Goal: Check status: Check status

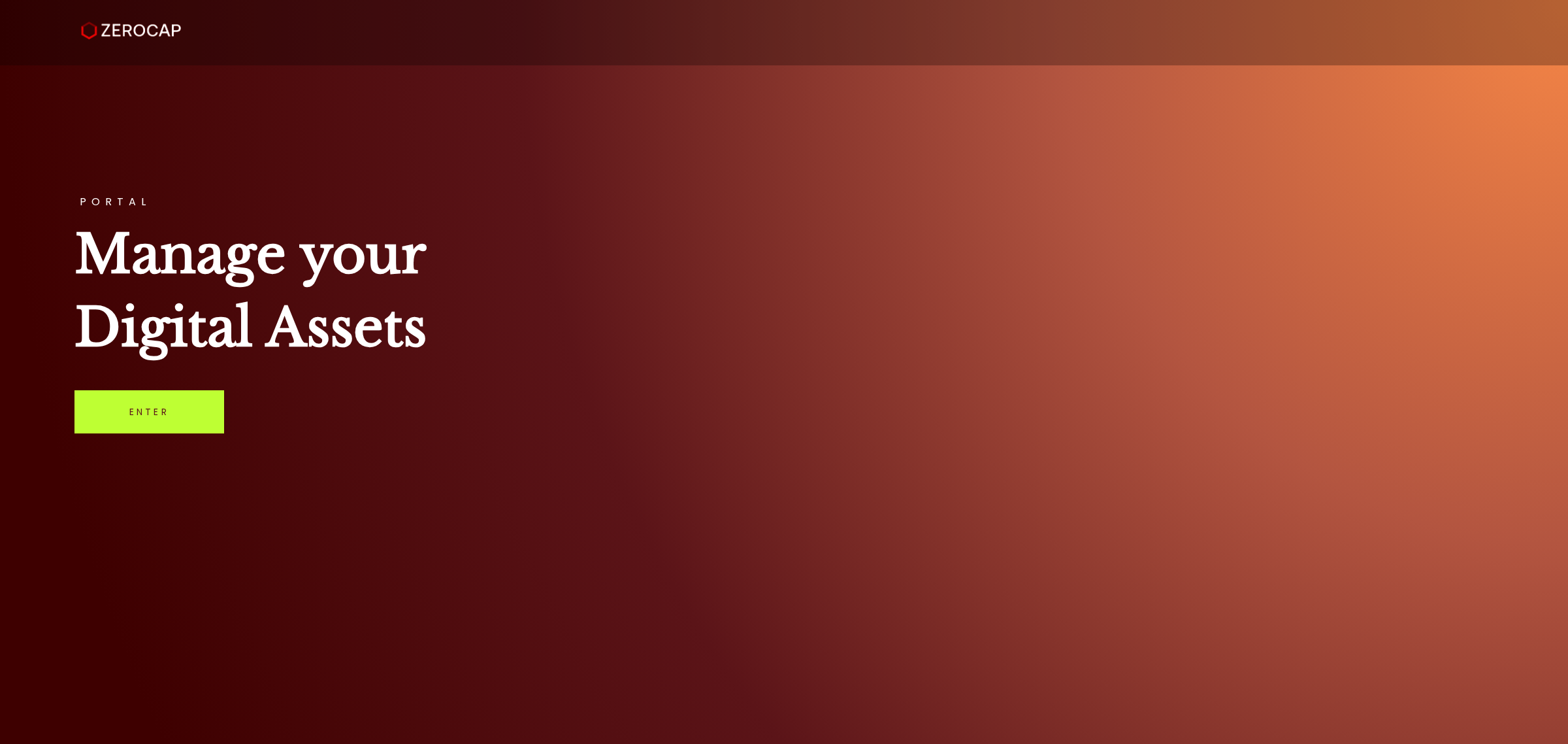
click at [186, 414] on link "Enter" at bounding box center [149, 412] width 149 height 43
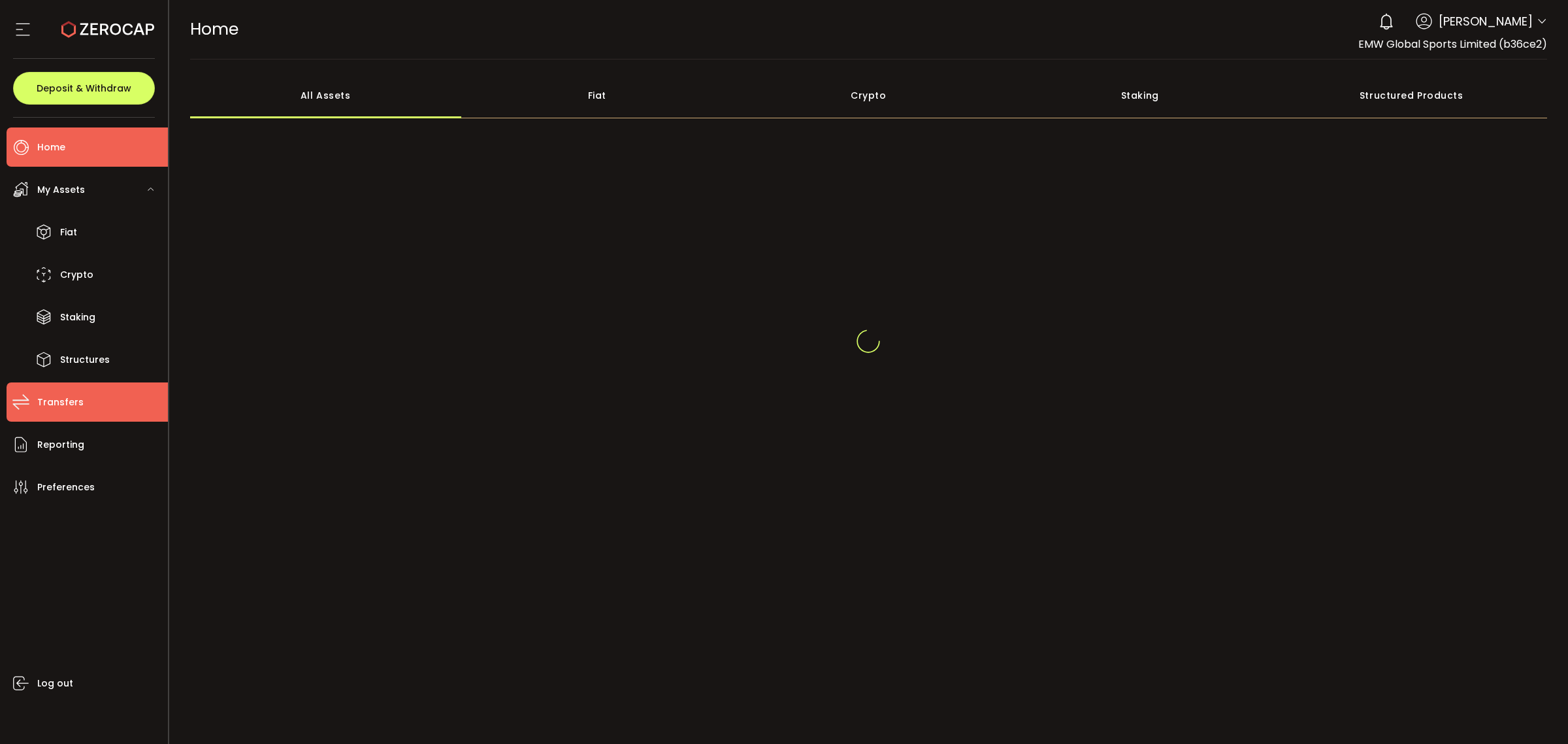
click at [60, 405] on span "Transfers" at bounding box center [60, 402] width 47 height 19
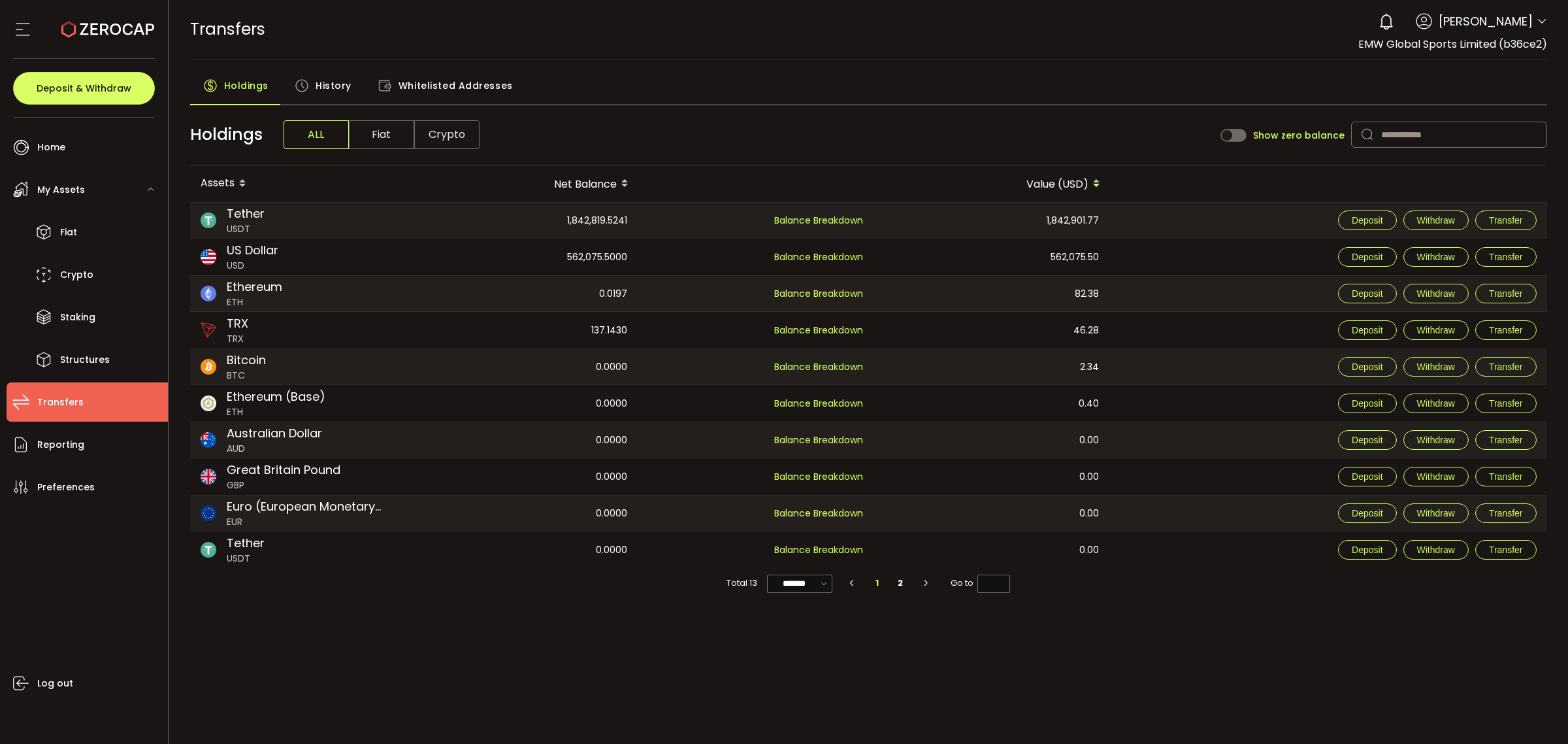
click at [340, 80] on span "History" at bounding box center [334, 85] width 36 height 26
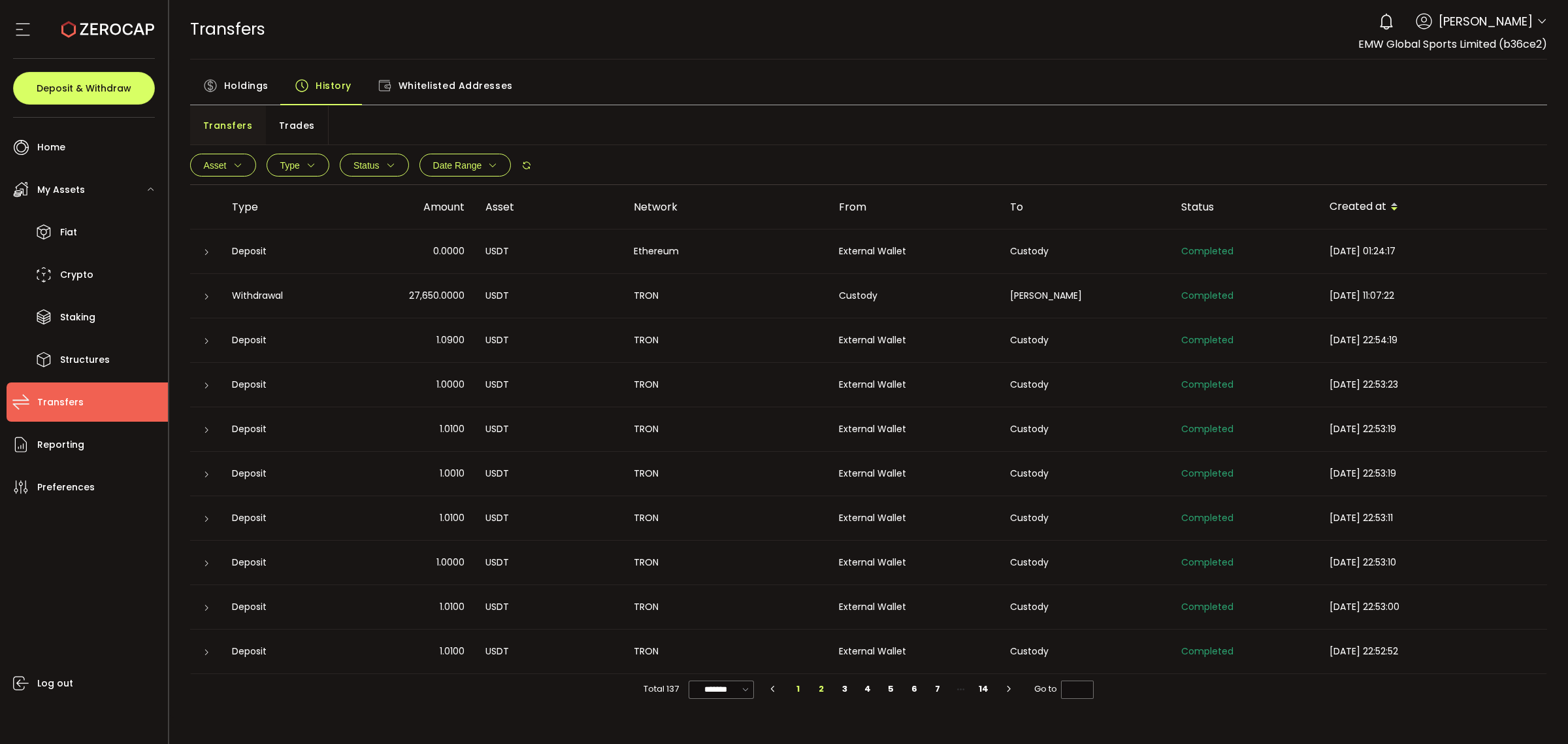
click at [827, 685] on li "2" at bounding box center [822, 688] width 23 height 18
click at [792, 686] on li "1" at bounding box center [799, 688] width 23 height 18
click at [226, 162] on span "Asset" at bounding box center [215, 166] width 22 height 11
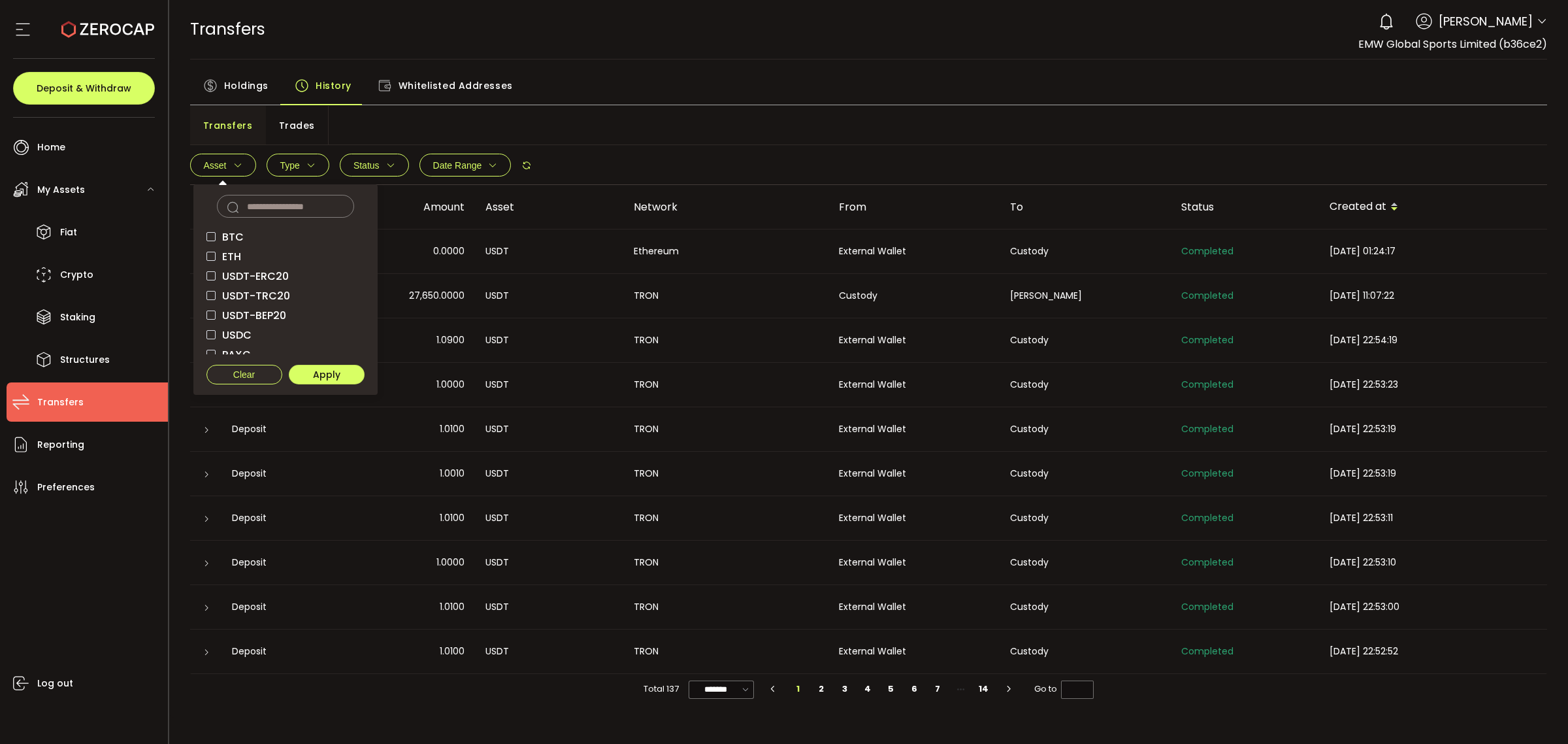
click at [264, 290] on span "USDT-TRC20" at bounding box center [253, 296] width 75 height 13
click at [258, 270] on span "USDT-ERC20" at bounding box center [252, 276] width 73 height 13
click at [331, 381] on button "Apply" at bounding box center [327, 374] width 76 height 20
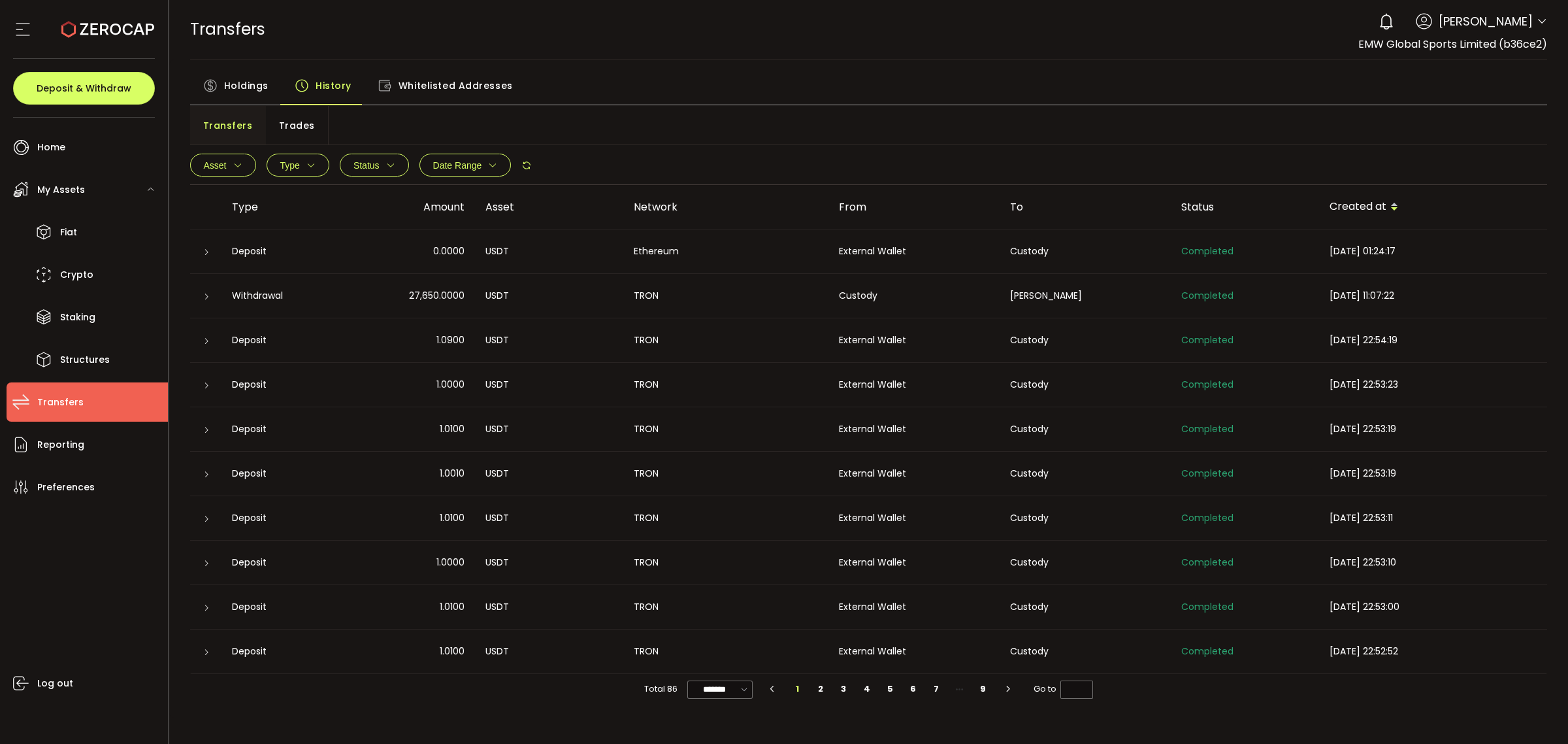
click at [262, 296] on div "Withdrawal" at bounding box center [280, 295] width 117 height 15
click at [208, 294] on icon at bounding box center [206, 296] width 8 height 8
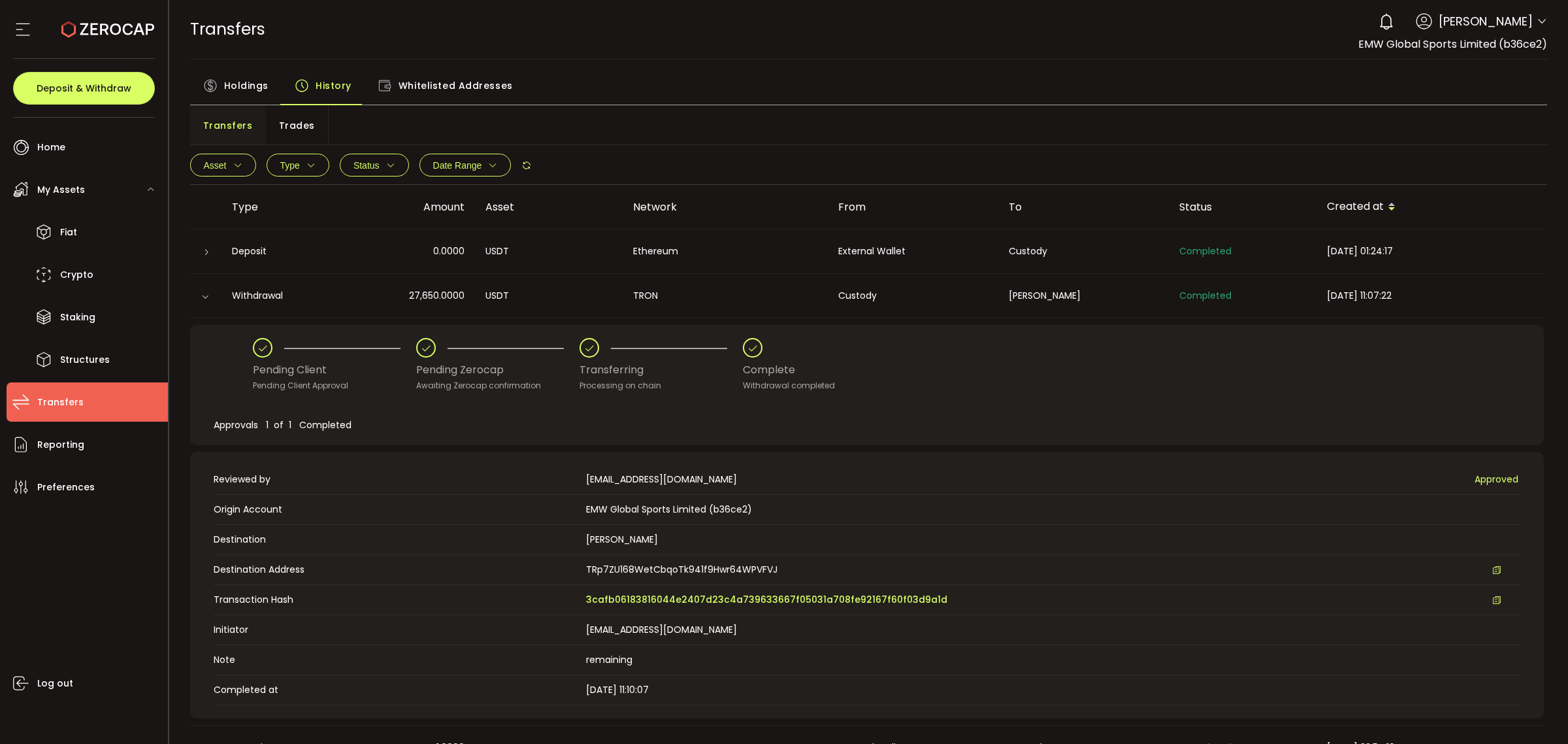
click at [208, 295] on icon at bounding box center [205, 296] width 8 height 8
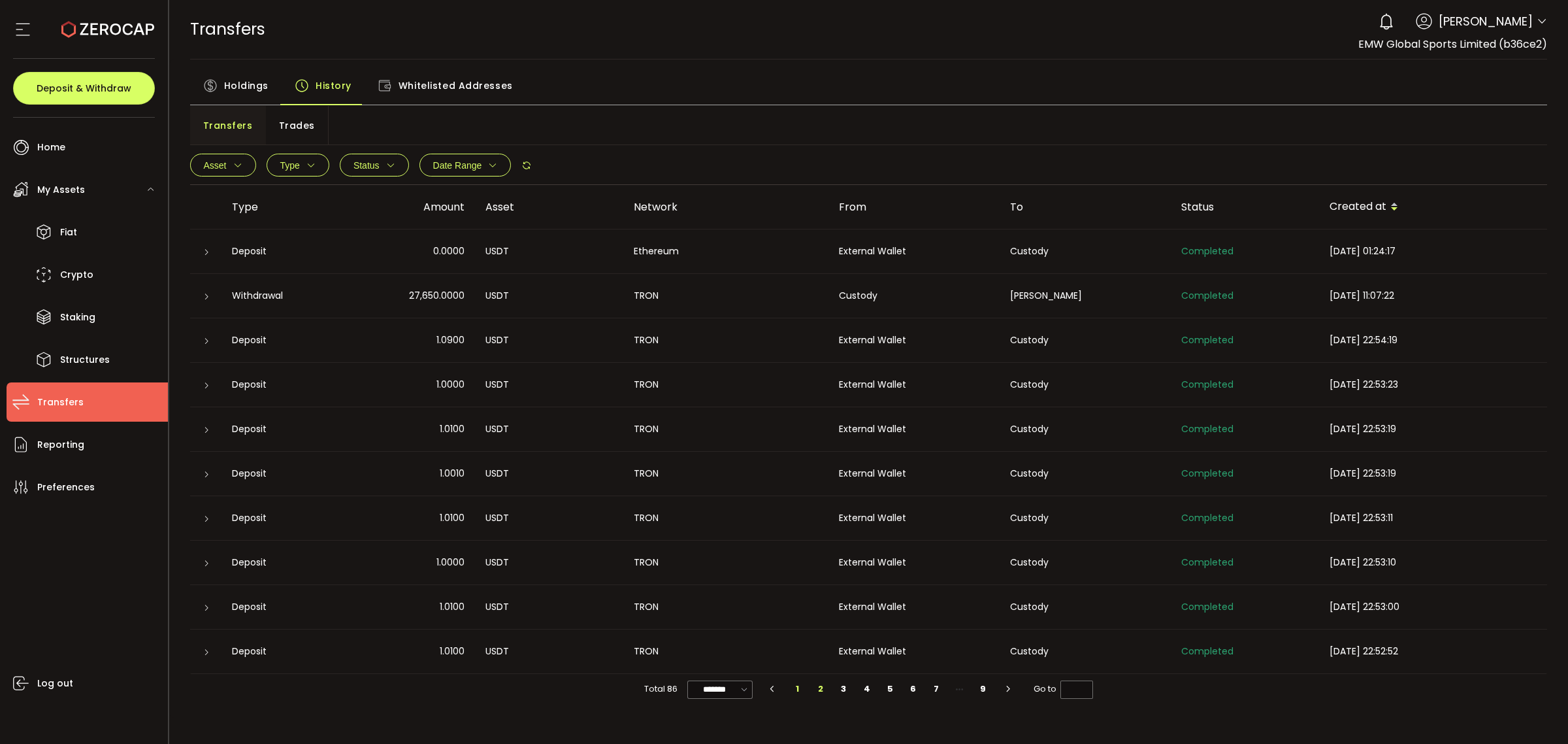
click at [818, 690] on li "2" at bounding box center [820, 688] width 23 height 18
click at [324, 159] on button "Type" at bounding box center [298, 165] width 63 height 22
click at [304, 216] on span "Withdrawal" at bounding box center [288, 222] width 67 height 13
click at [327, 256] on button "Apply" at bounding box center [326, 251] width 49 height 20
type input "*"
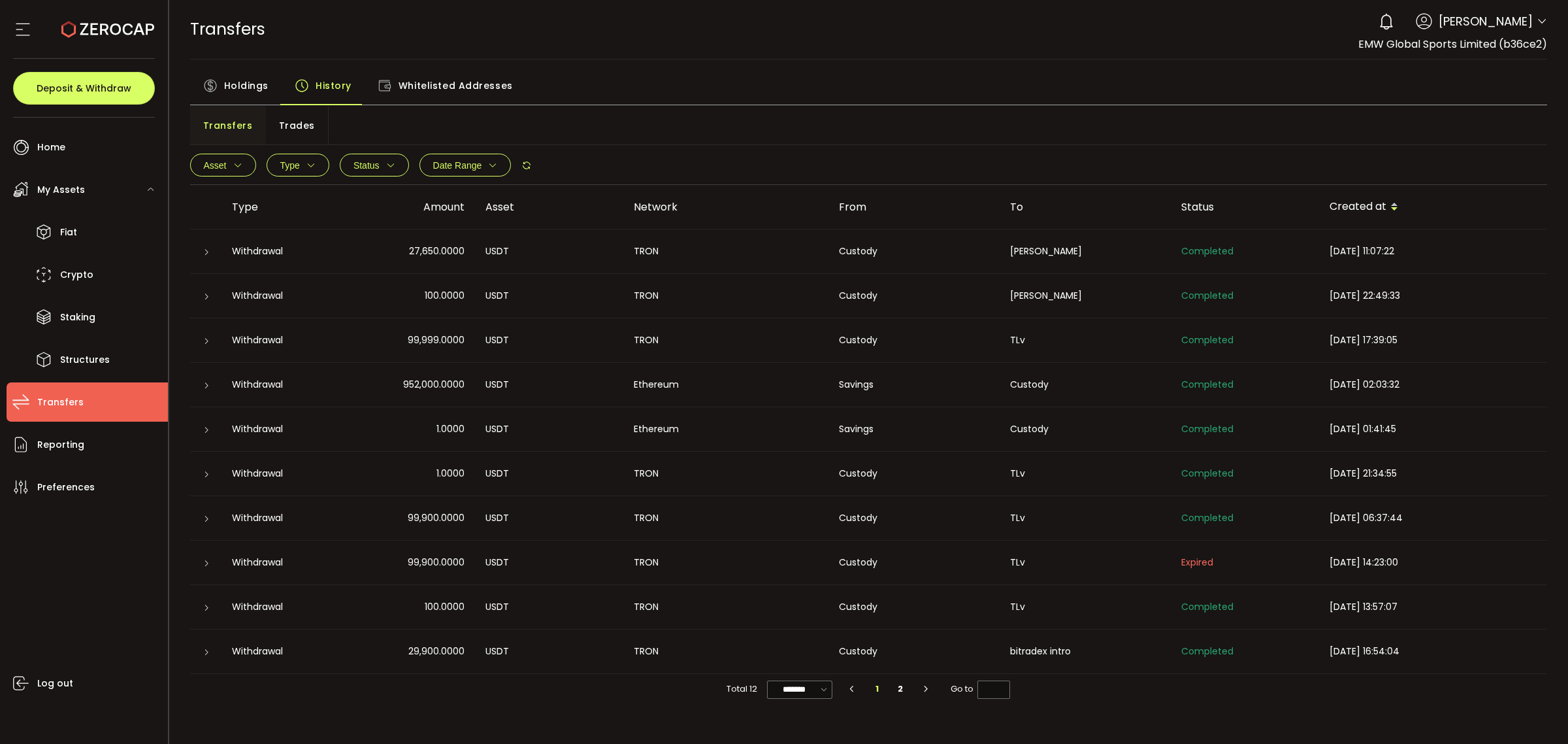
click at [992, 524] on div "Custody" at bounding box center [914, 517] width 171 height 15
click at [194, 523] on div at bounding box center [205, 518] width 31 height 13
click at [210, 514] on div at bounding box center [206, 518] width 11 height 13
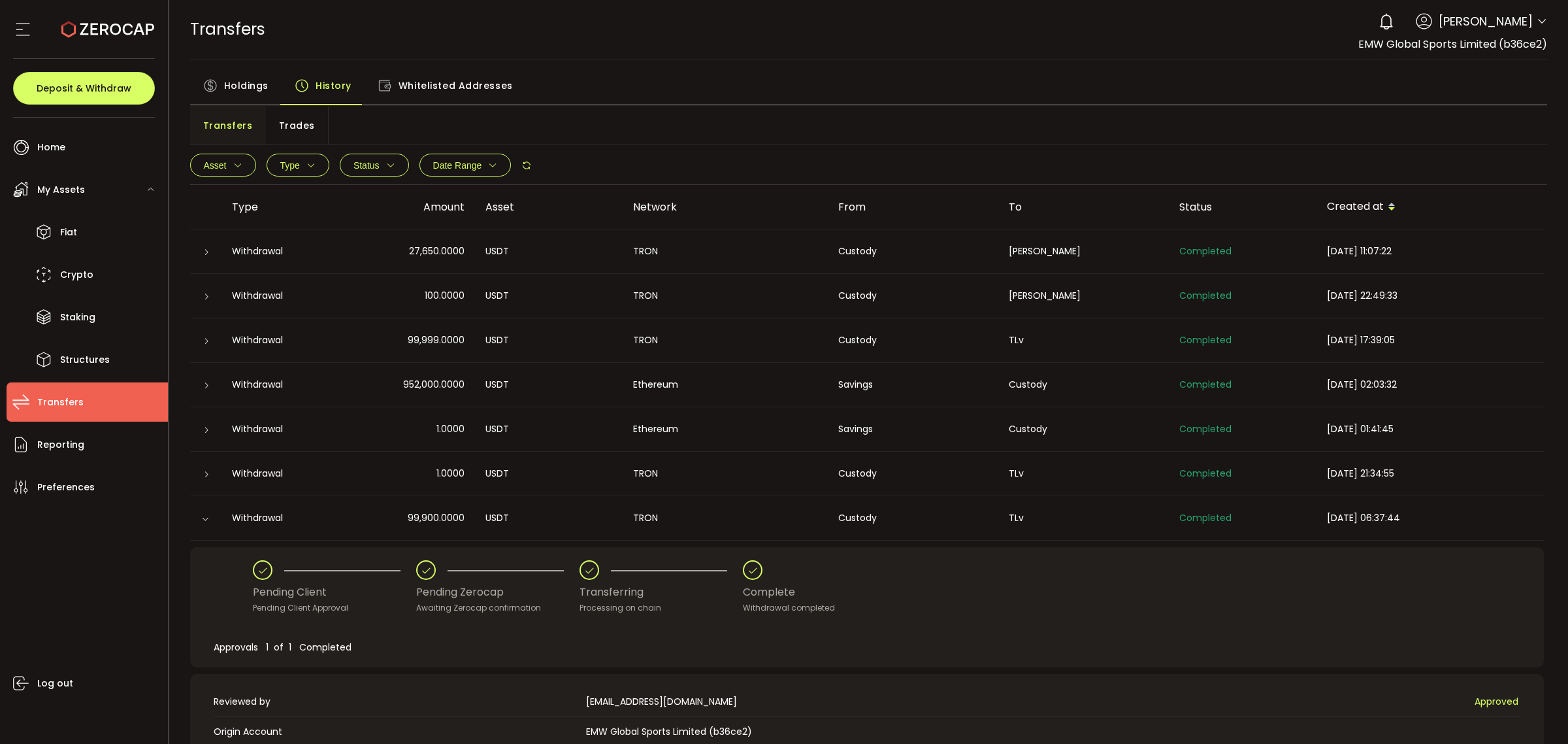
click at [554, 587] on div "Pending Zerocap" at bounding box center [498, 592] width 164 height 25
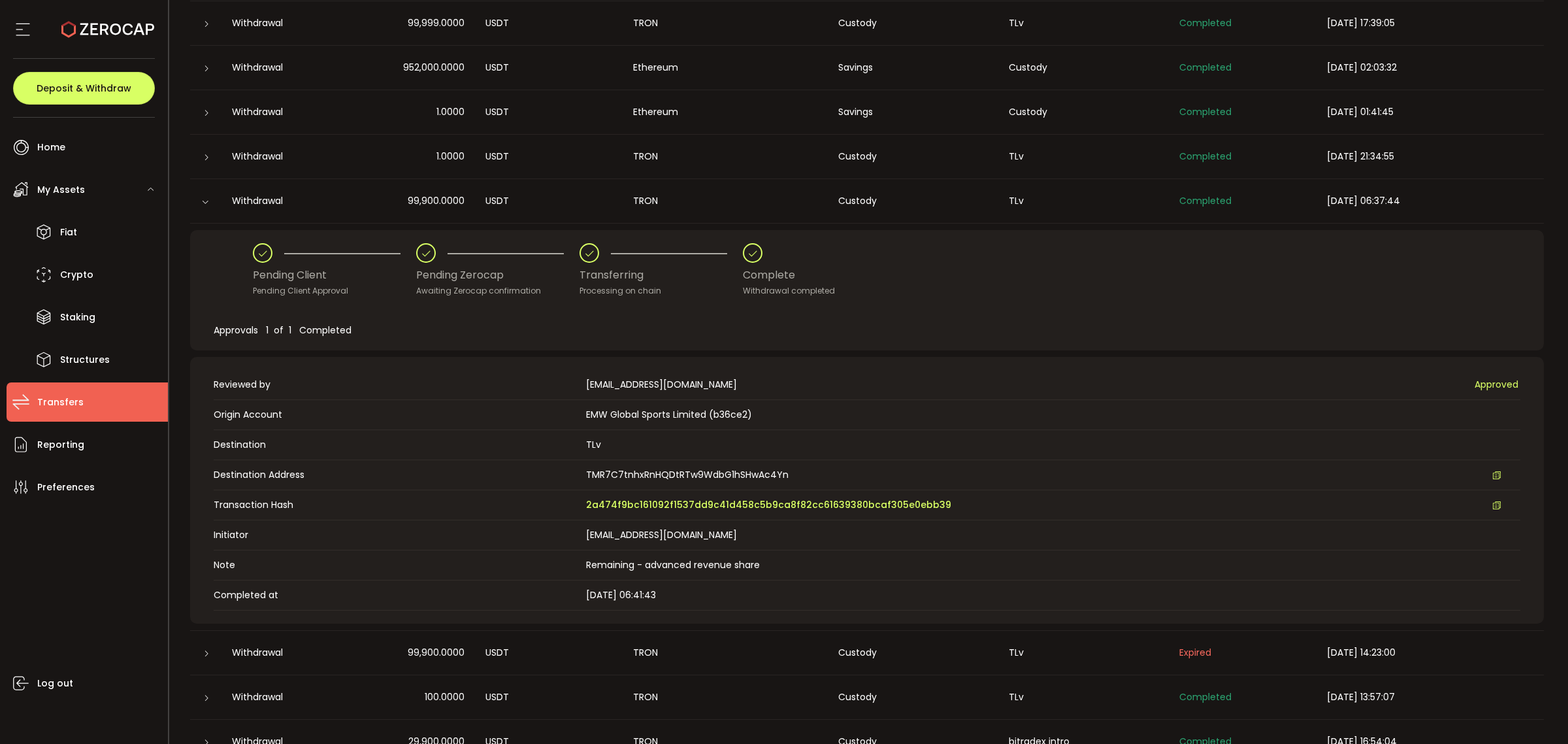
scroll to position [327, 0]
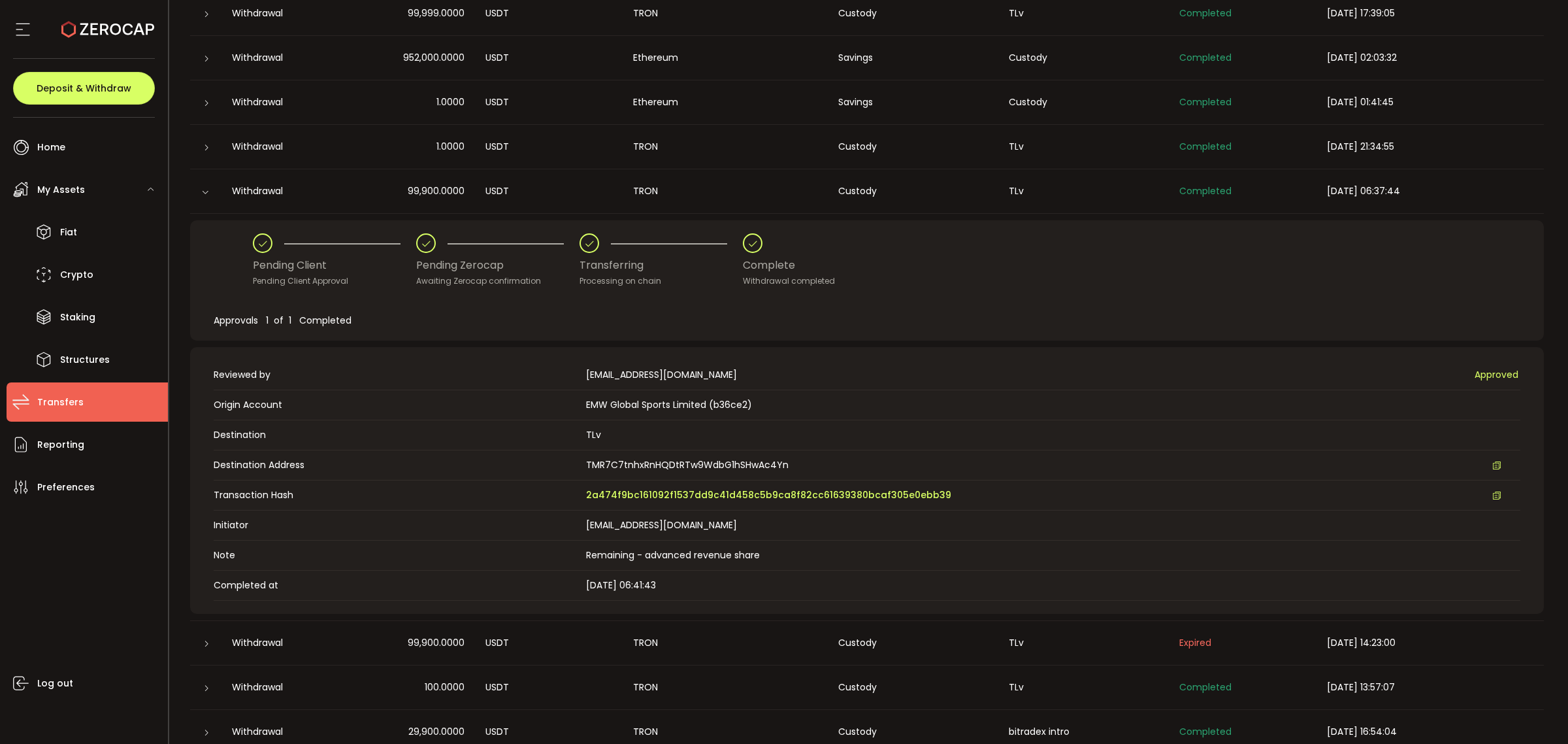
click at [203, 190] on icon at bounding box center [205, 192] width 8 height 8
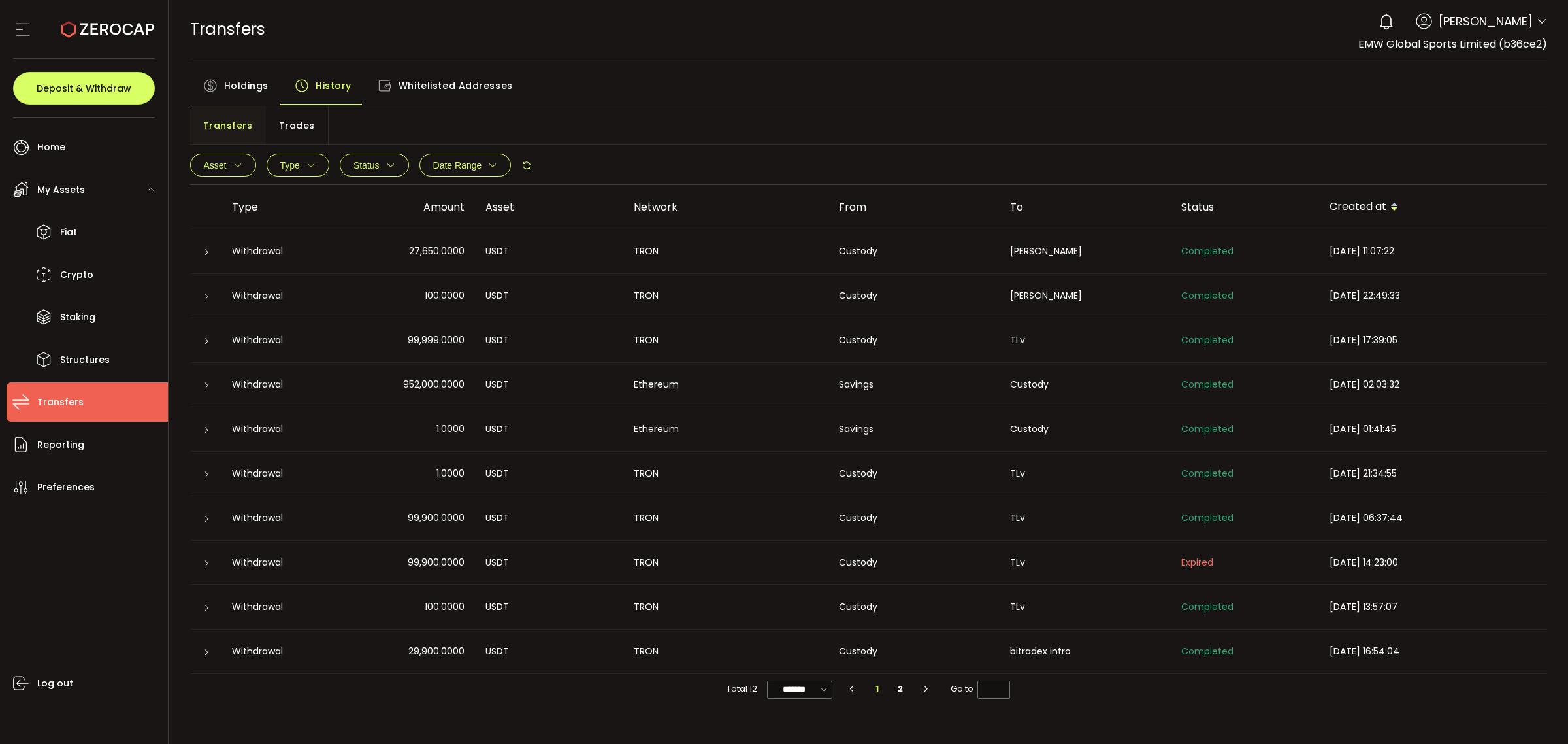
scroll to position [0, 0]
click at [210, 605] on icon at bounding box center [206, 607] width 8 height 8
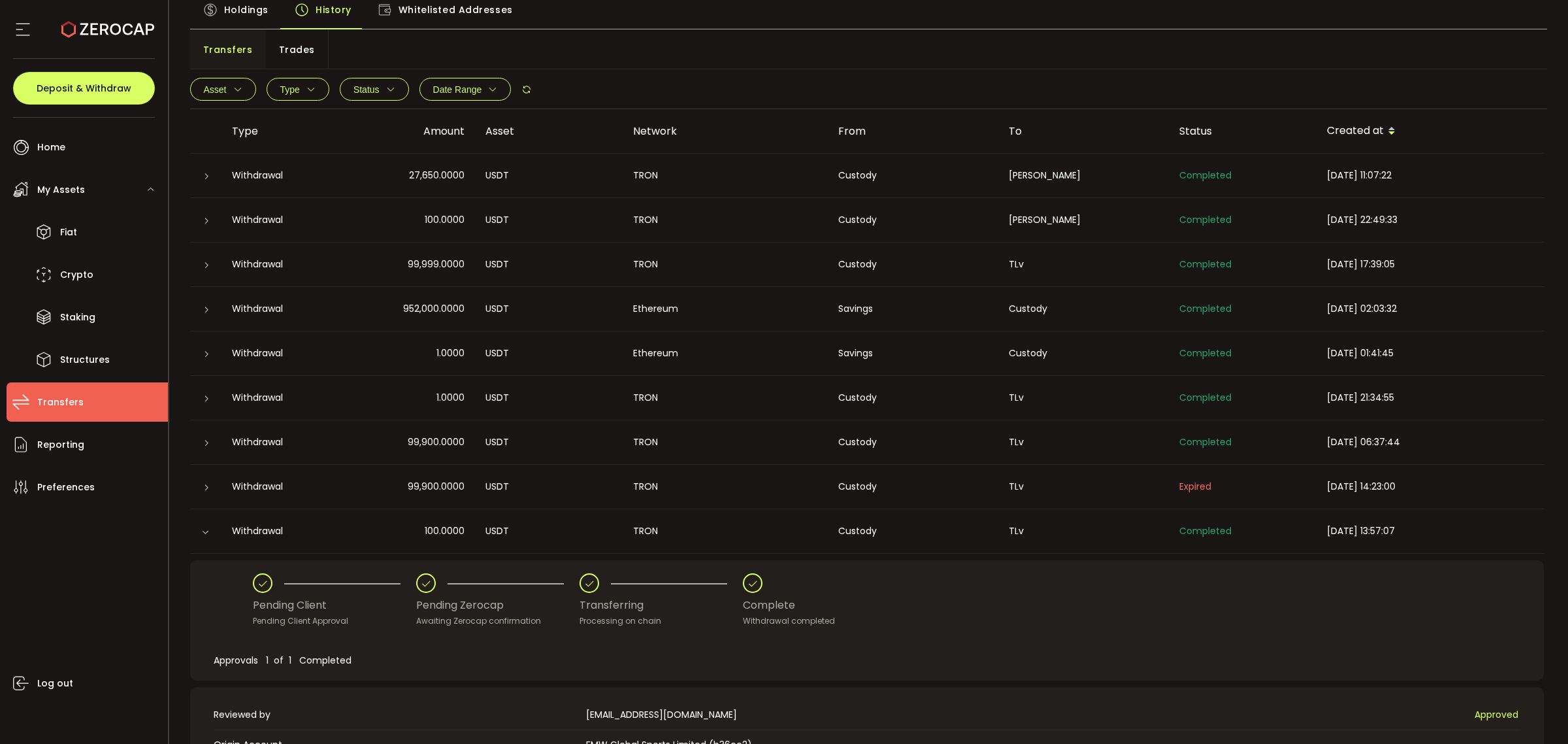
scroll to position [56, 0]
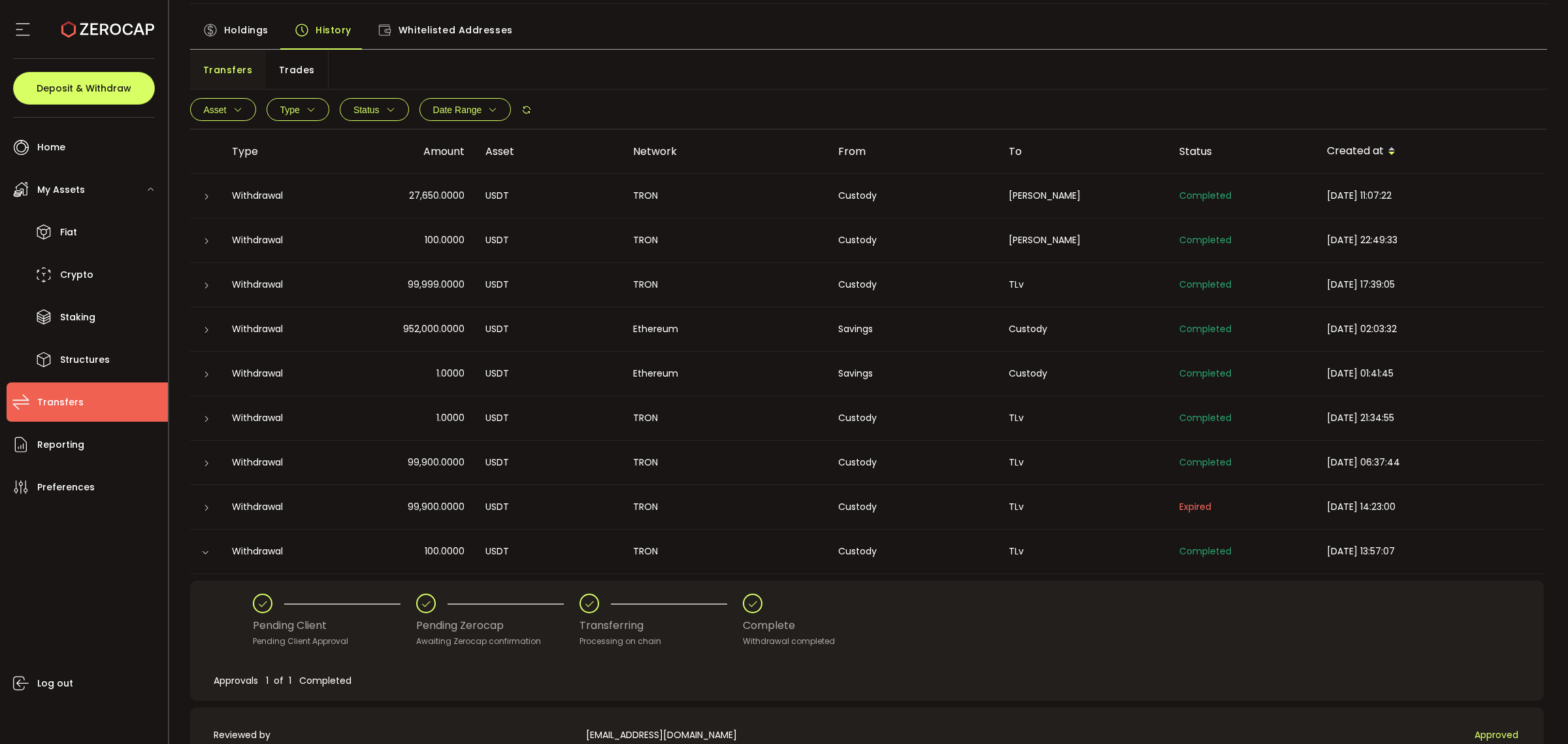
click at [208, 553] on icon at bounding box center [205, 551] width 8 height 8
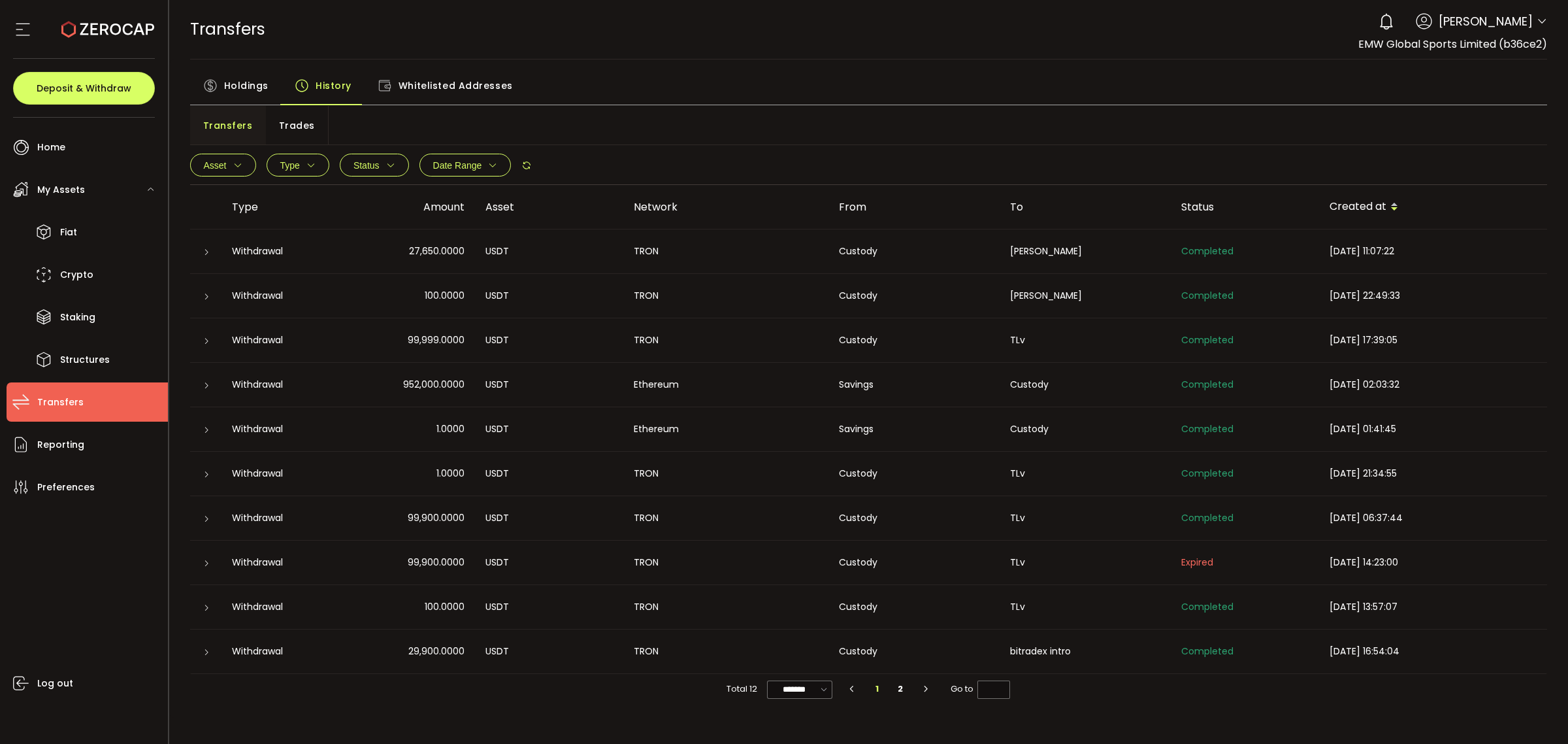
scroll to position [0, 0]
